Goal: Contribute content

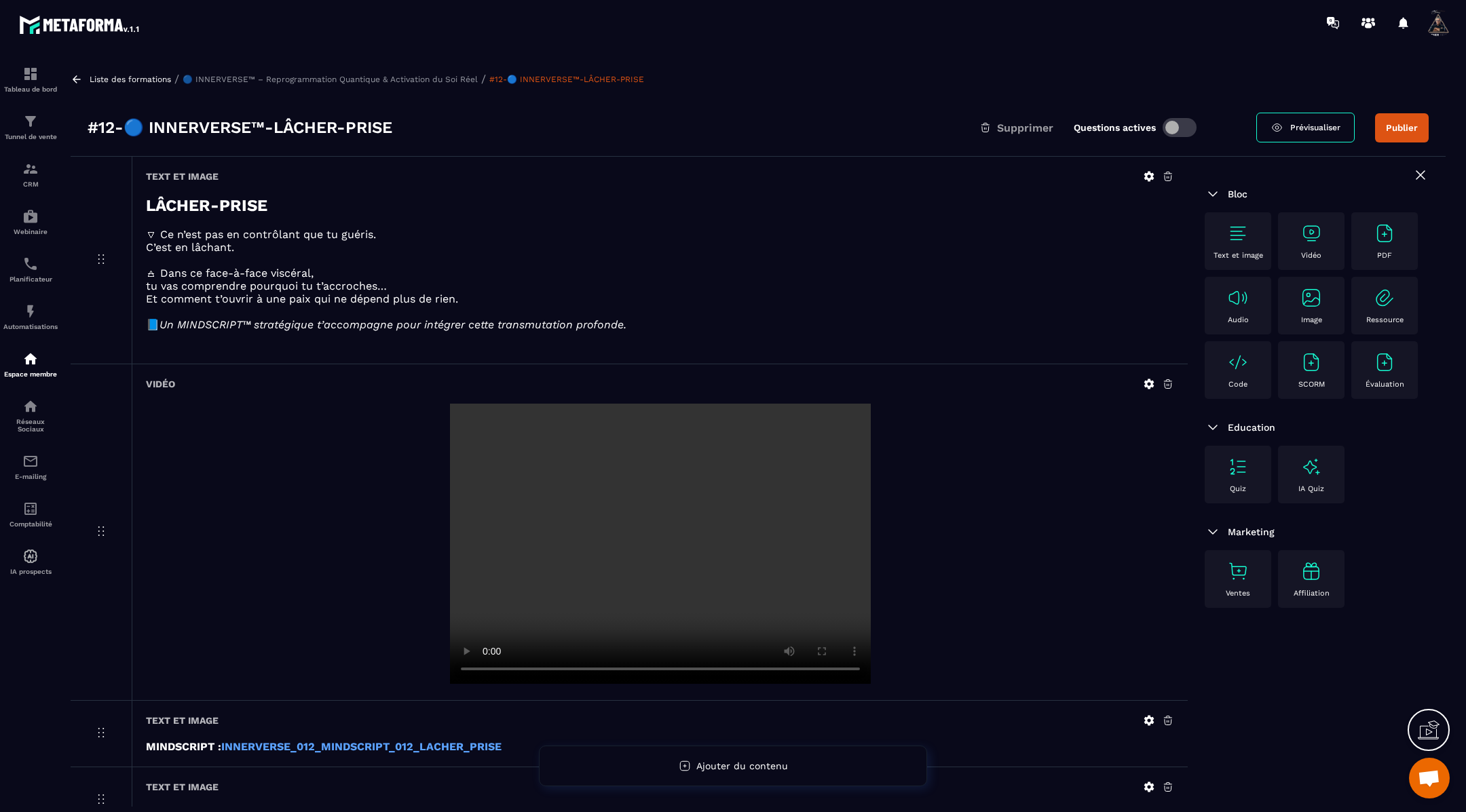
click at [1145, 378] on icon at bounding box center [1149, 384] width 12 height 12
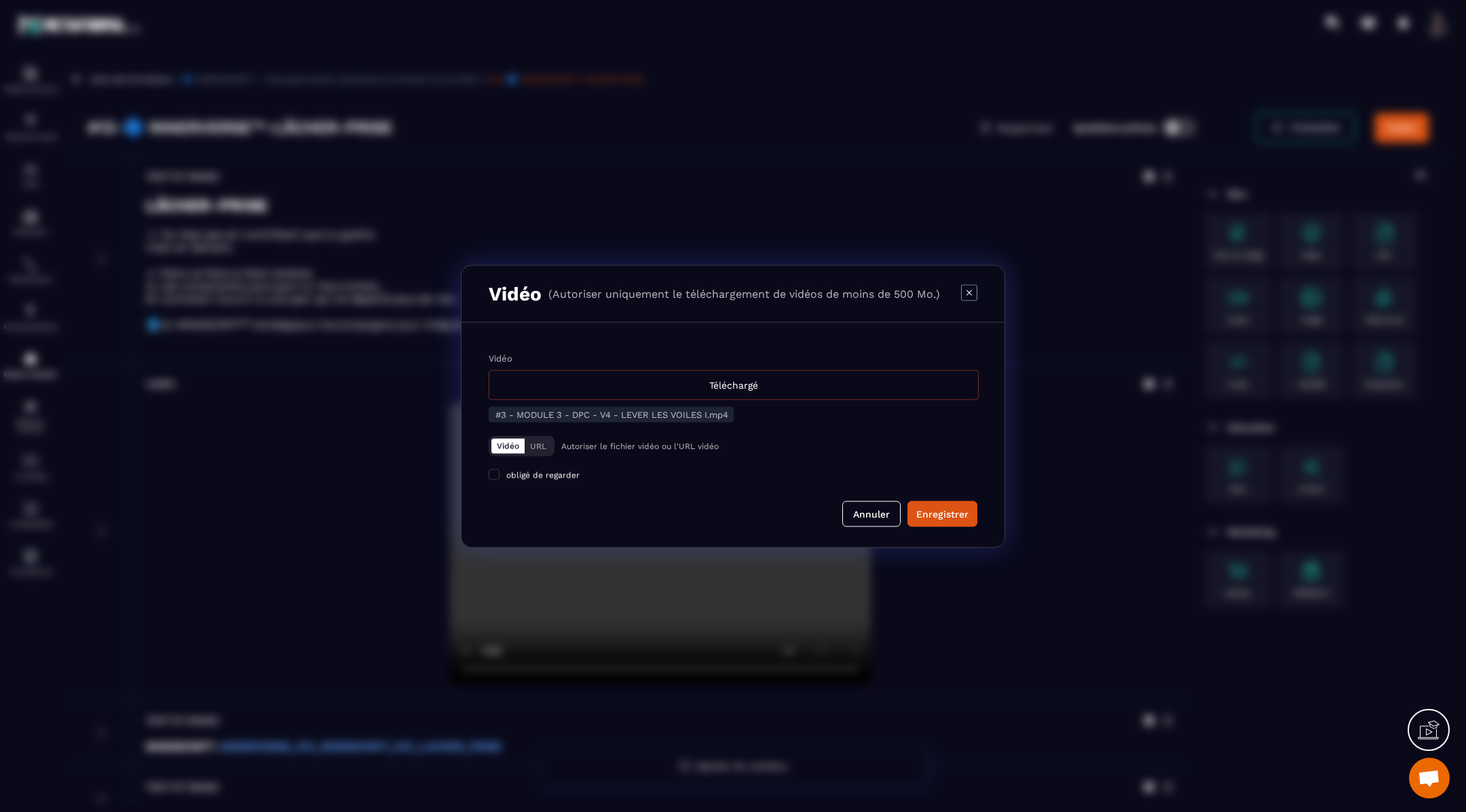
click at [660, 390] on div "Téléchargé" at bounding box center [733, 385] width 490 height 30
click at [0, 0] on input "Vidéo Téléchargé" at bounding box center [0, 0] width 0 height 0
click at [952, 517] on div "Enregistrer" at bounding box center [942, 514] width 52 height 14
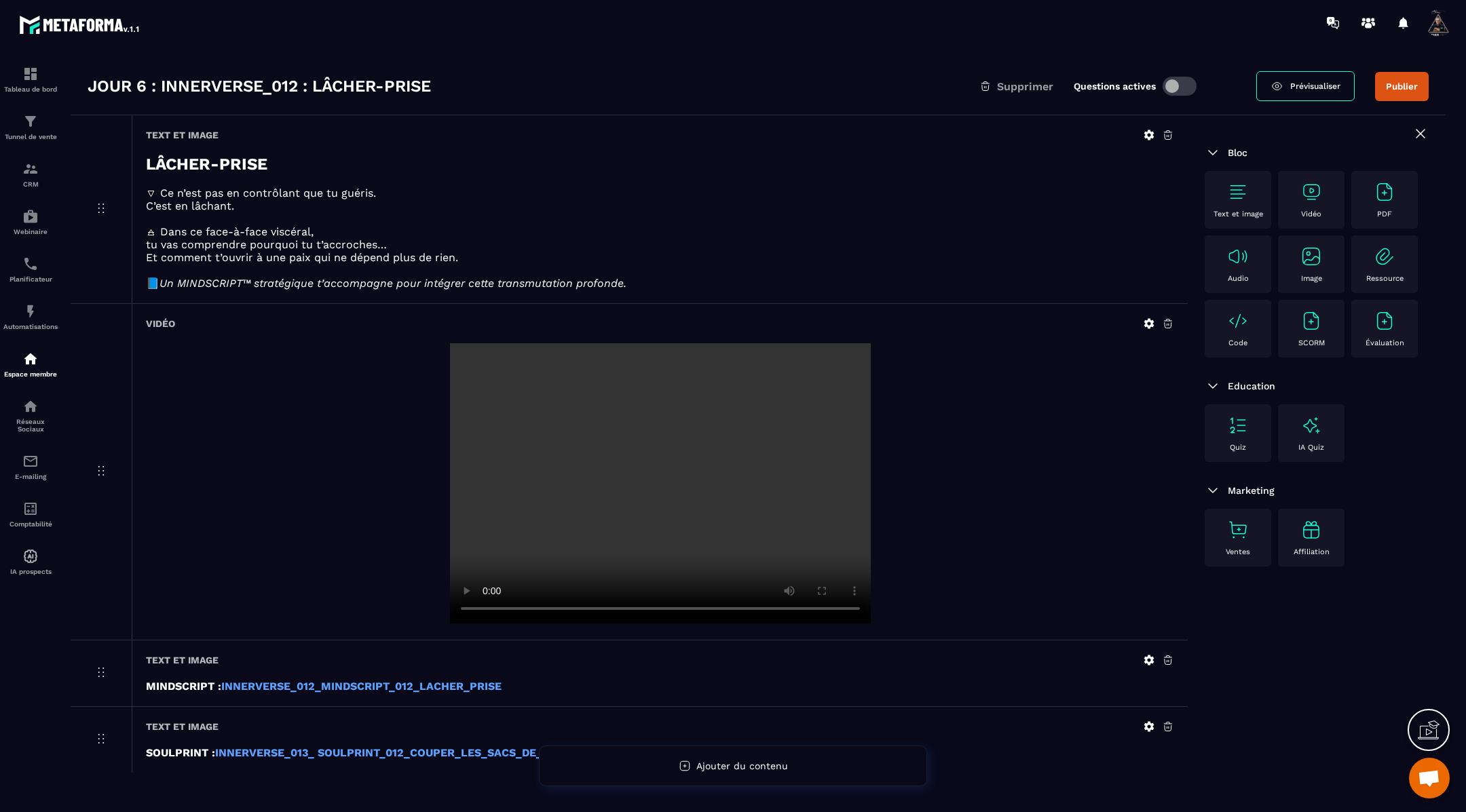
scroll to position [87, 0]
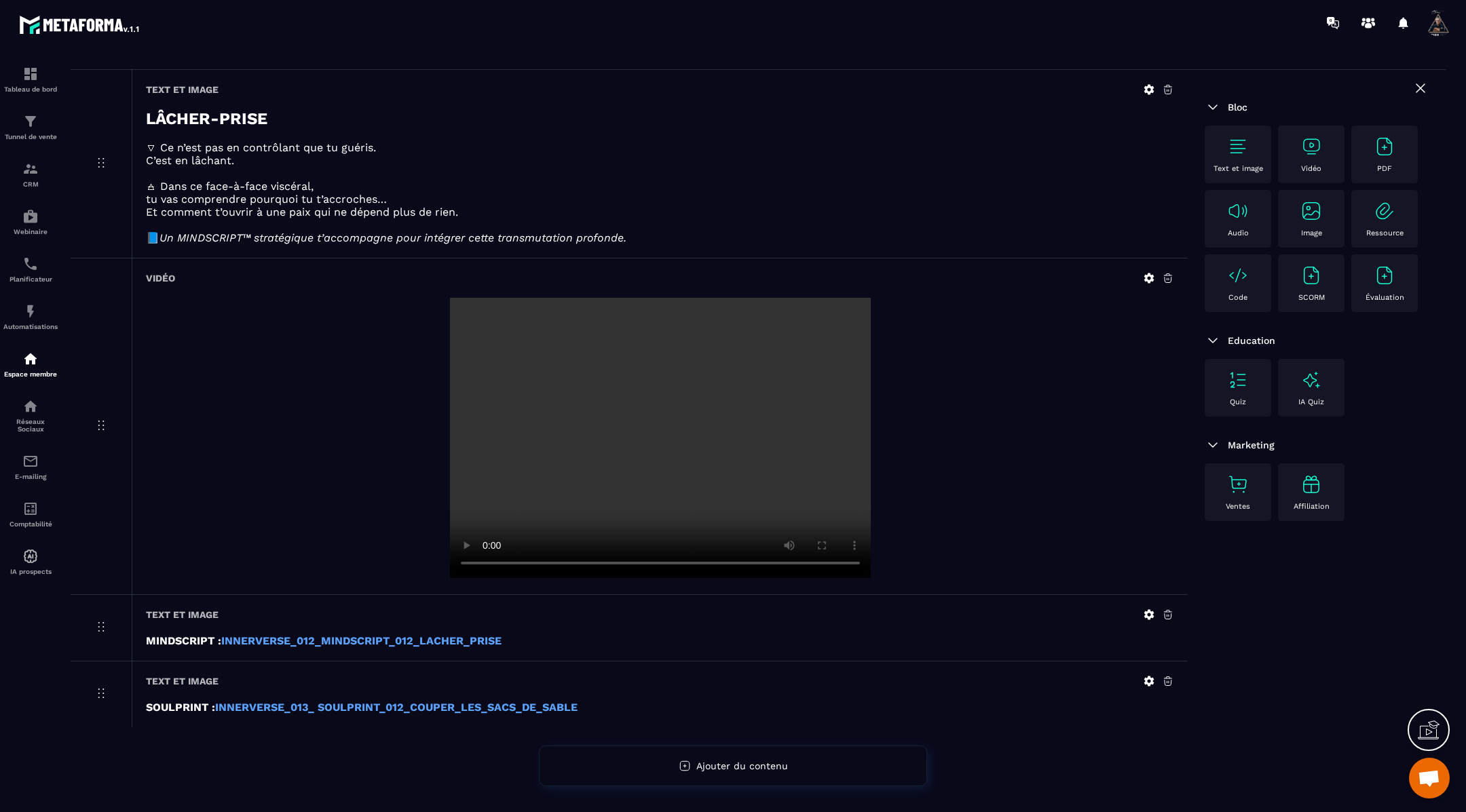
click at [1149, 272] on icon at bounding box center [1149, 278] width 12 height 12
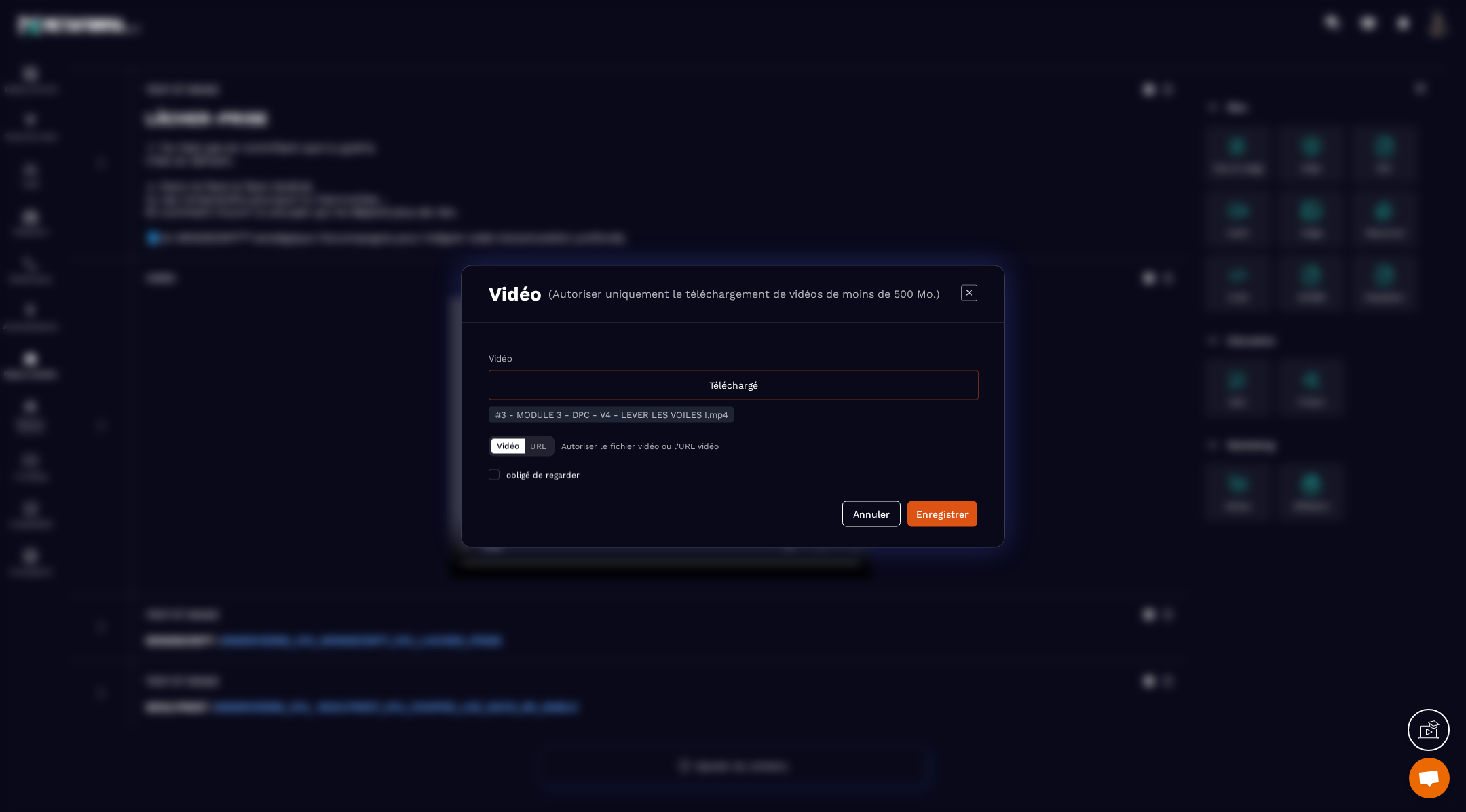
click at [709, 382] on div "Téléchargé" at bounding box center [733, 385] width 490 height 30
click at [0, 0] on input "Vidéo Téléchargé" at bounding box center [0, 0] width 0 height 0
click at [946, 515] on div "Enregistrer" at bounding box center [942, 514] width 52 height 14
